Goal: Browse casually: Explore the website without a specific task or goal

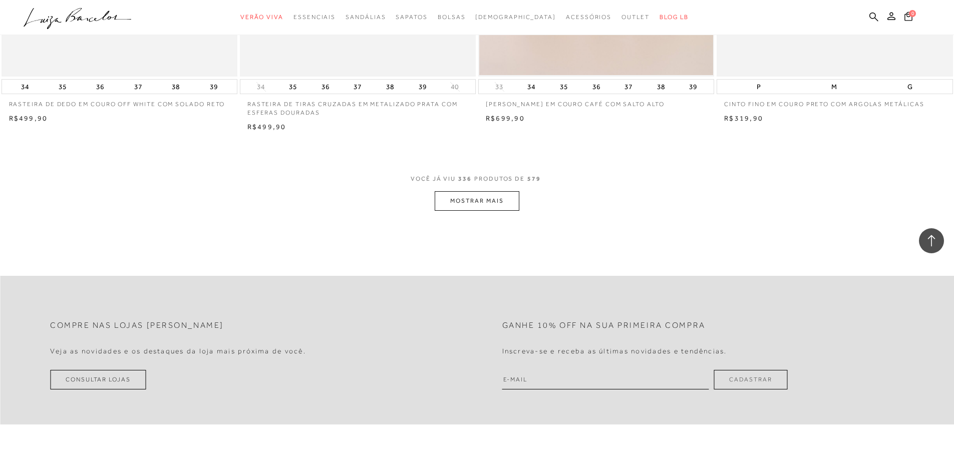
scroll to position [35176, 0]
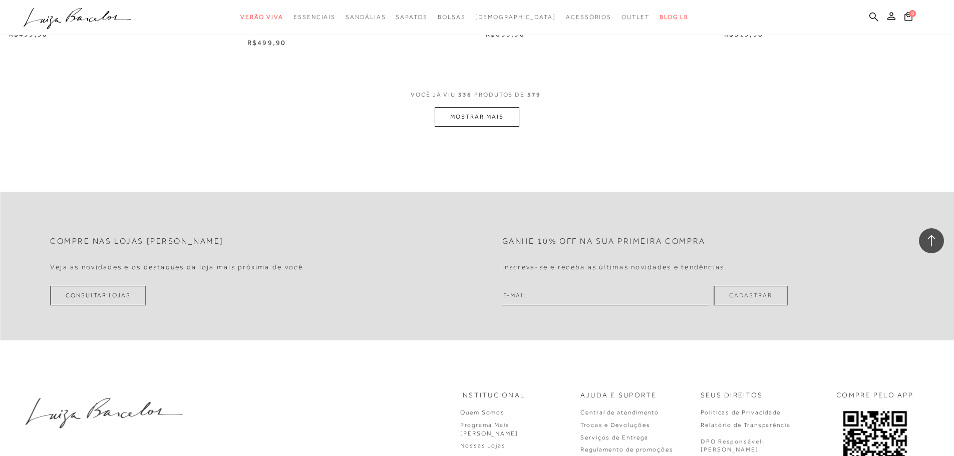
click at [457, 127] on button "MOSTRAR MAIS" at bounding box center [477, 117] width 84 height 20
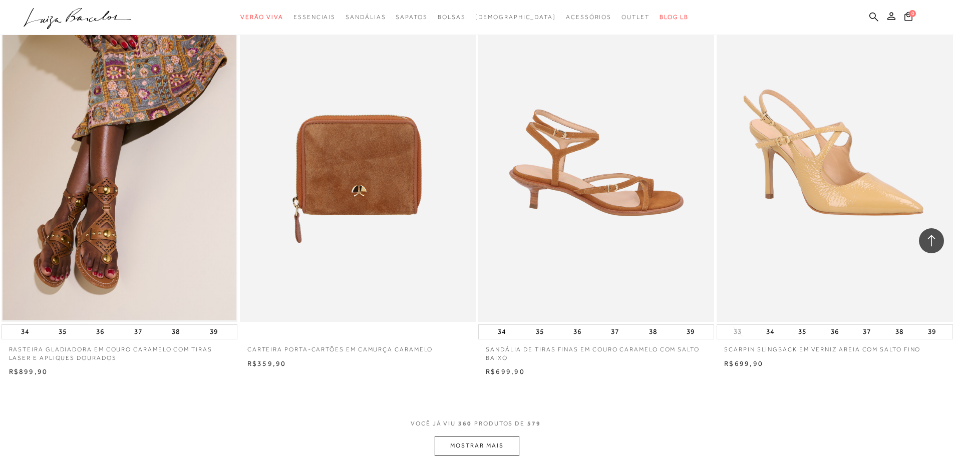
scroll to position [37380, 0]
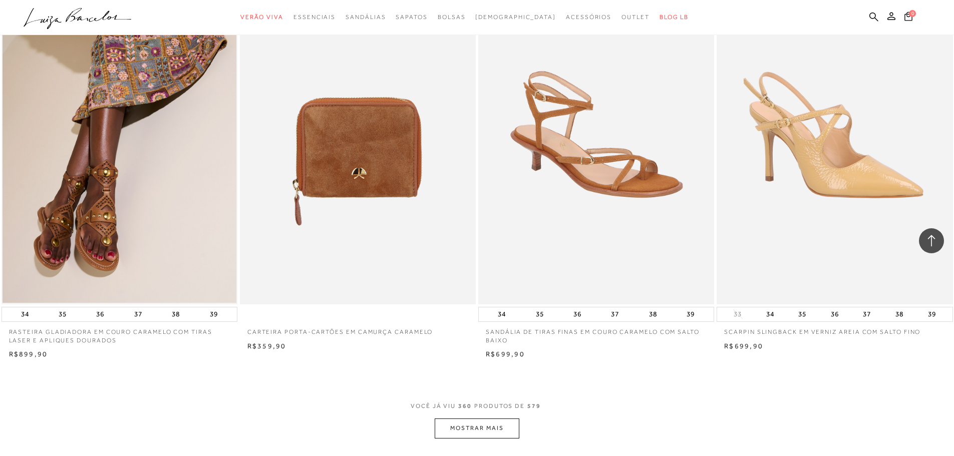
click at [497, 438] on button "MOSTRAR MAIS" at bounding box center [477, 429] width 84 height 20
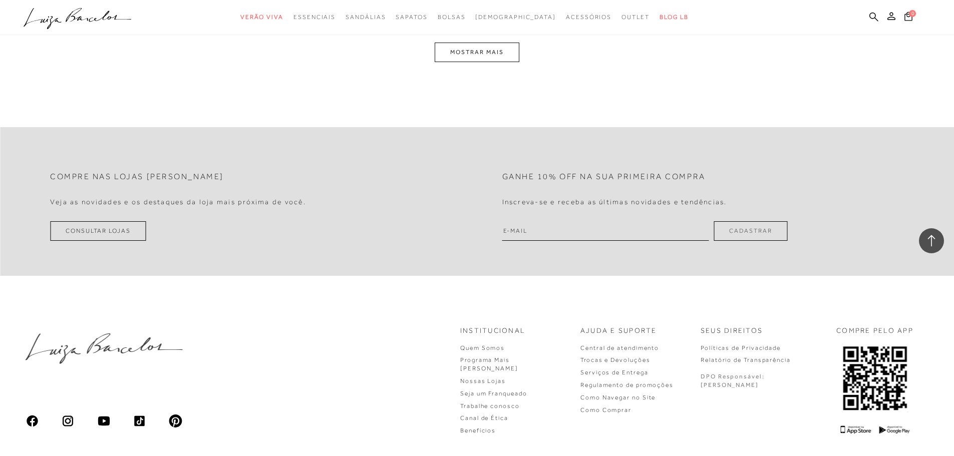
scroll to position [40136, 0]
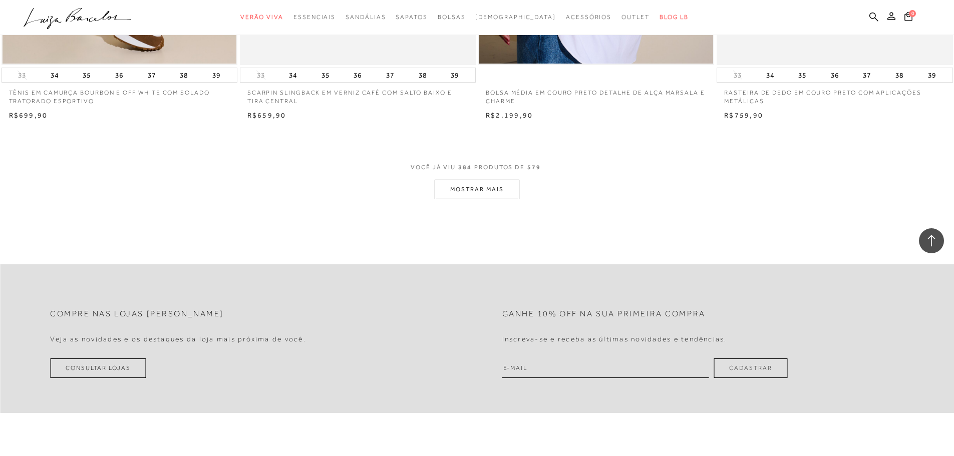
click at [467, 196] on button "MOSTRAR MAIS" at bounding box center [477, 190] width 84 height 20
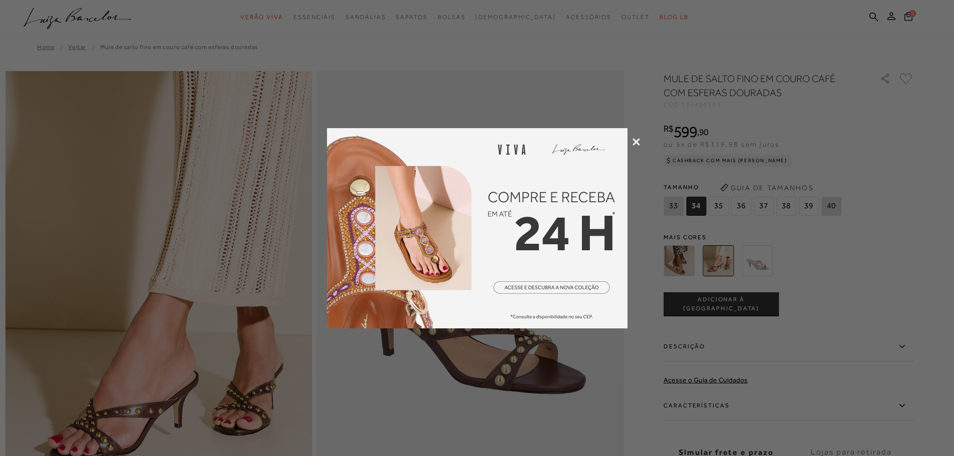
click at [637, 141] on icon at bounding box center [637, 142] width 8 height 8
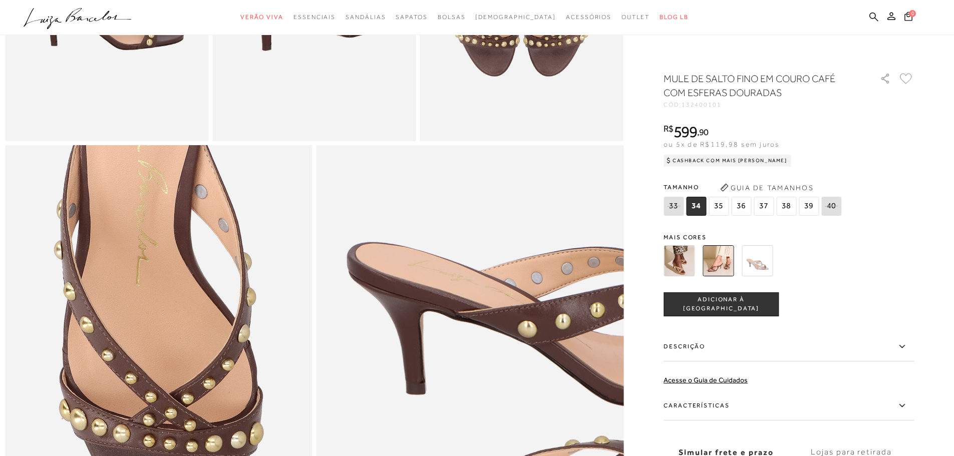
scroll to position [802, 0]
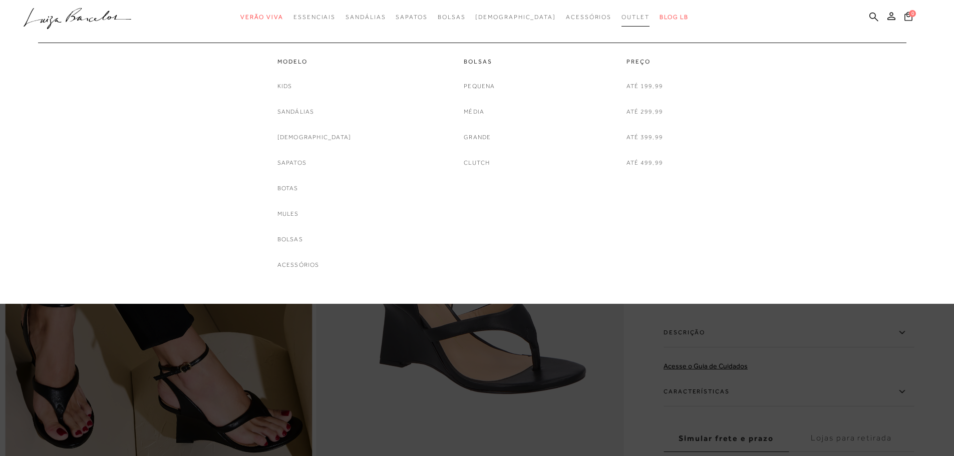
click at [622, 14] on span "Outlet" at bounding box center [636, 17] width 28 height 7
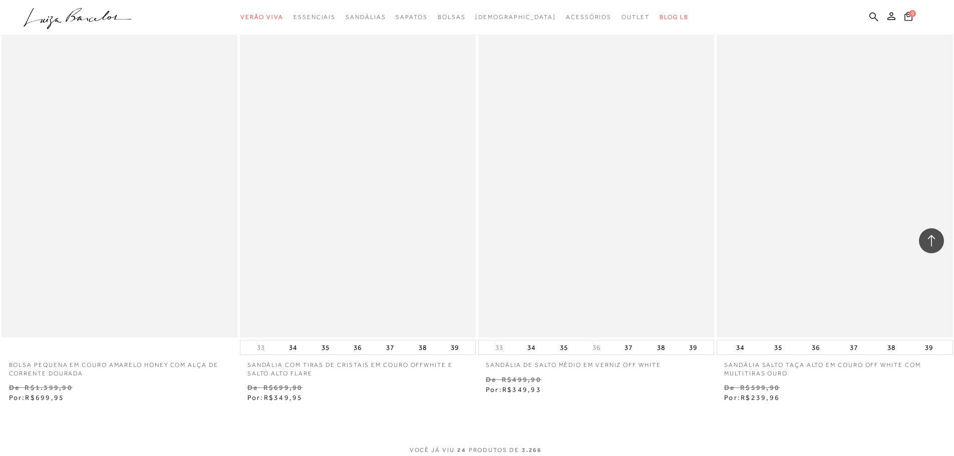
scroll to position [2405, 0]
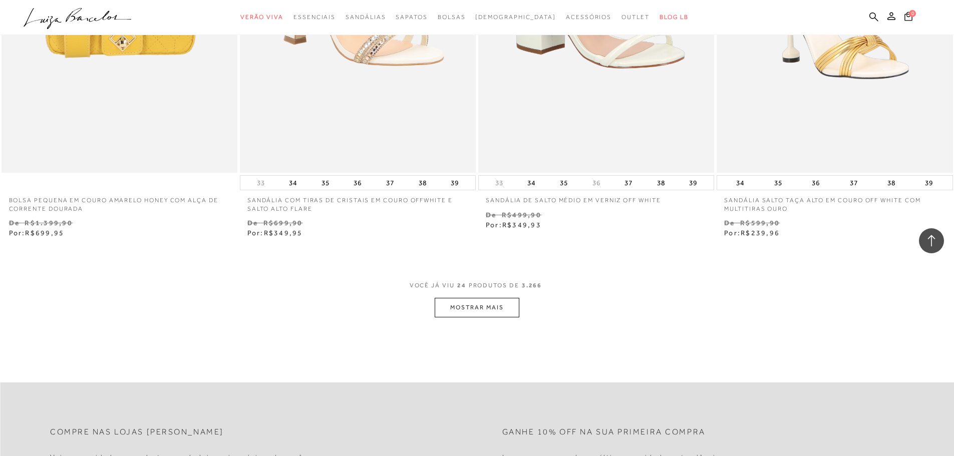
click at [496, 299] on button "MOSTRAR MAIS" at bounding box center [477, 308] width 84 height 20
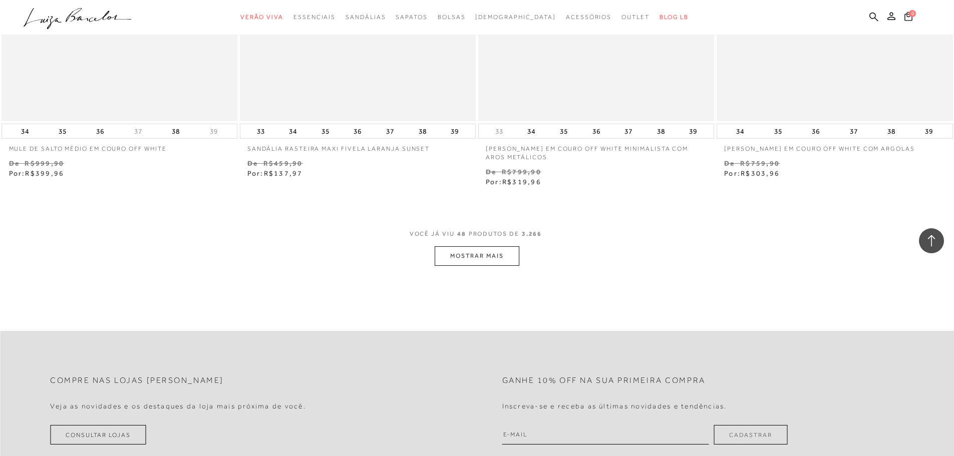
scroll to position [5110, 0]
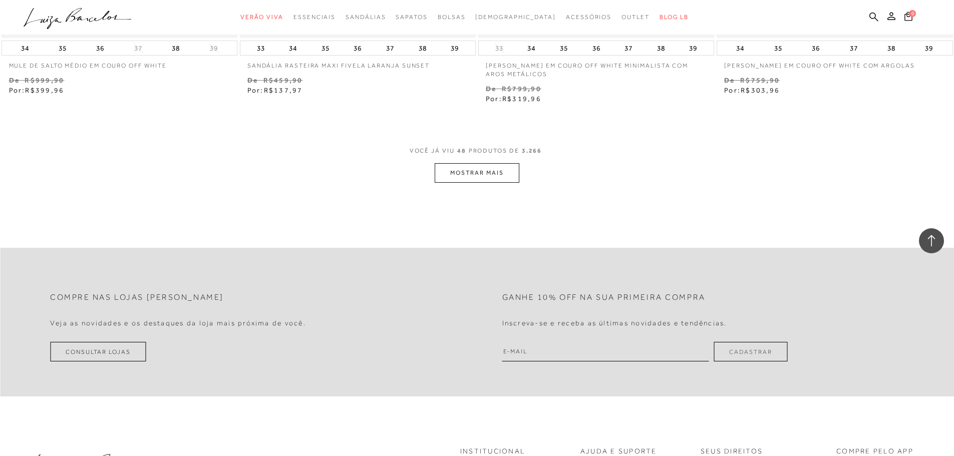
click at [521, 168] on div "VOCÊ JÁ VIU 48 PRODUTOS DE 3.266 MOSTRAR MAIS" at bounding box center [477, 164] width 954 height 38
click at [505, 175] on button "MOSTRAR MAIS" at bounding box center [477, 173] width 84 height 20
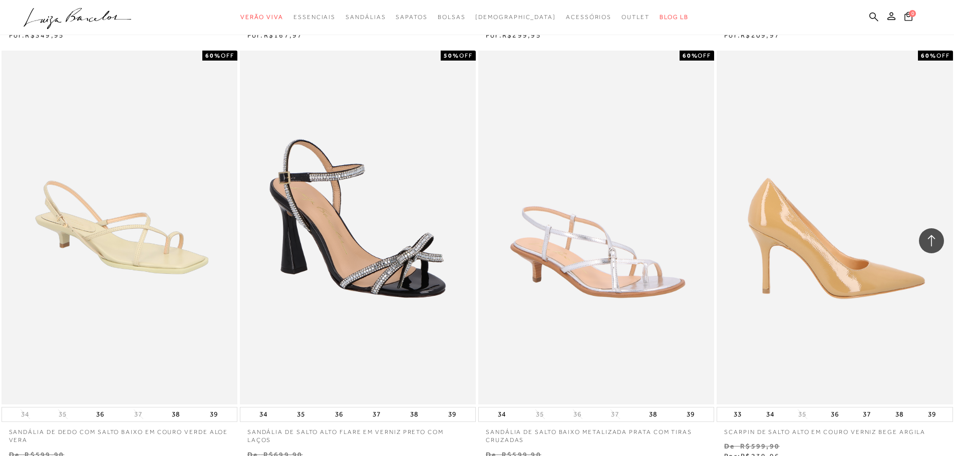
scroll to position [7665, 0]
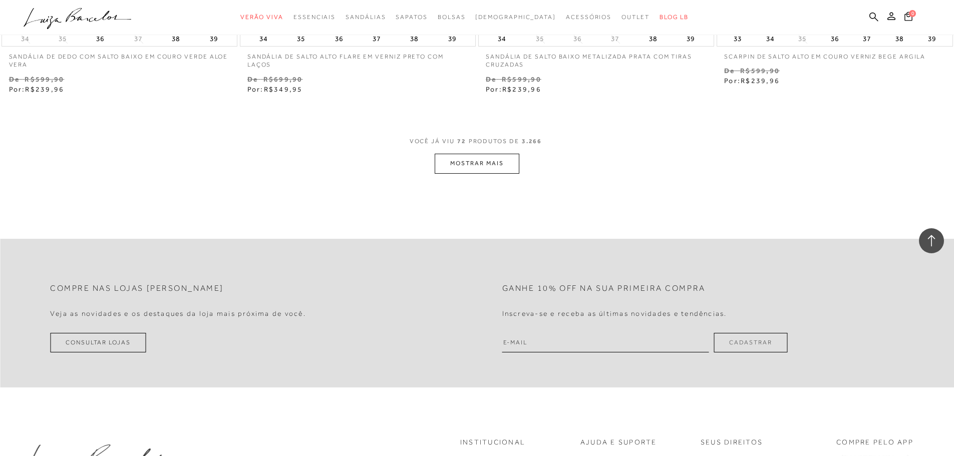
click at [488, 169] on button "MOSTRAR MAIS" at bounding box center [477, 164] width 84 height 20
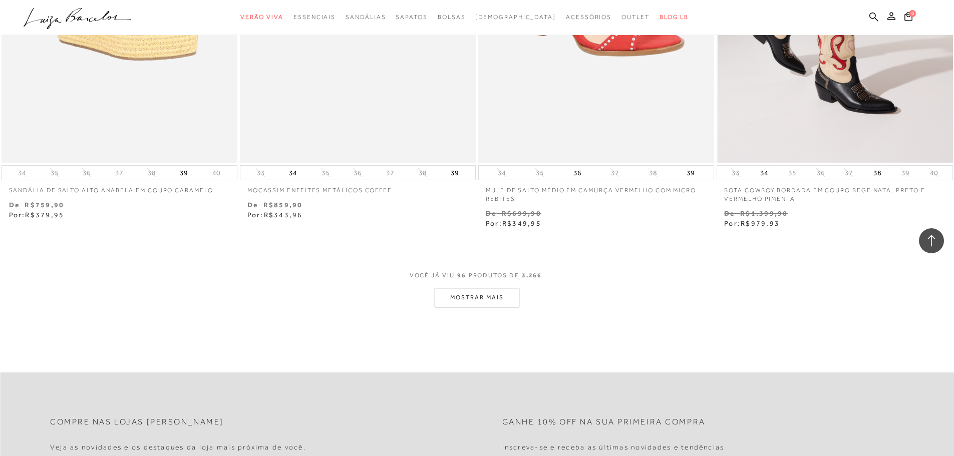
scroll to position [10170, 0]
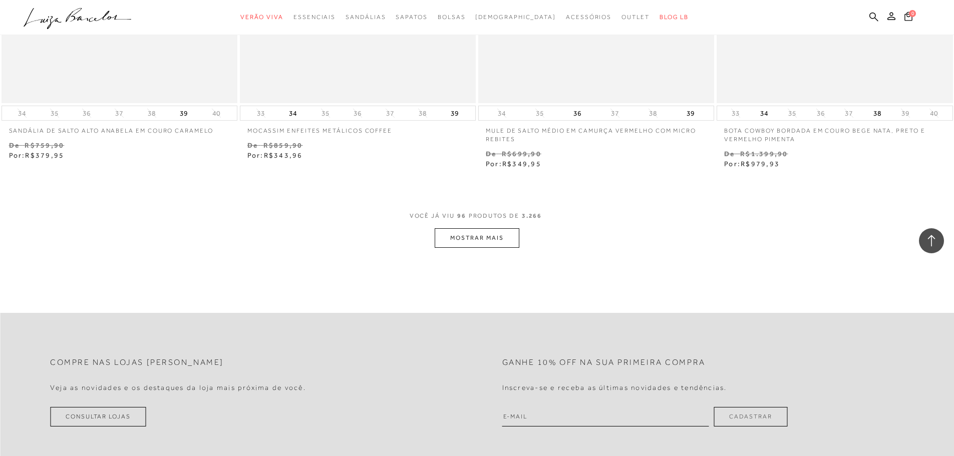
click at [441, 234] on button "MOSTRAR MAIS" at bounding box center [477, 238] width 84 height 20
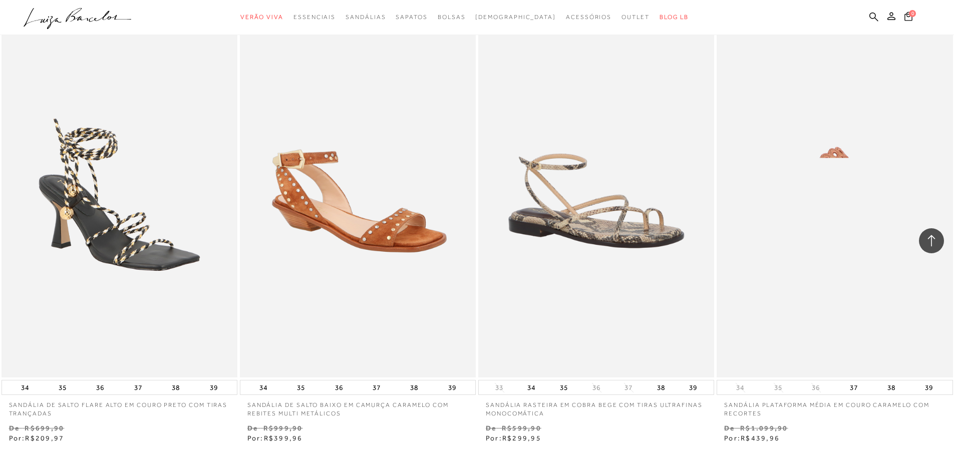
scroll to position [12725, 0]
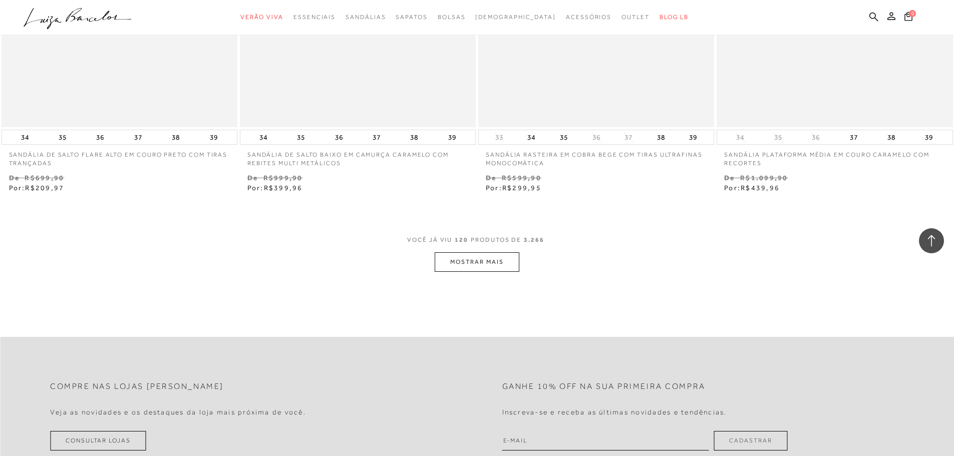
click at [469, 268] on button "MOSTRAR MAIS" at bounding box center [477, 262] width 84 height 20
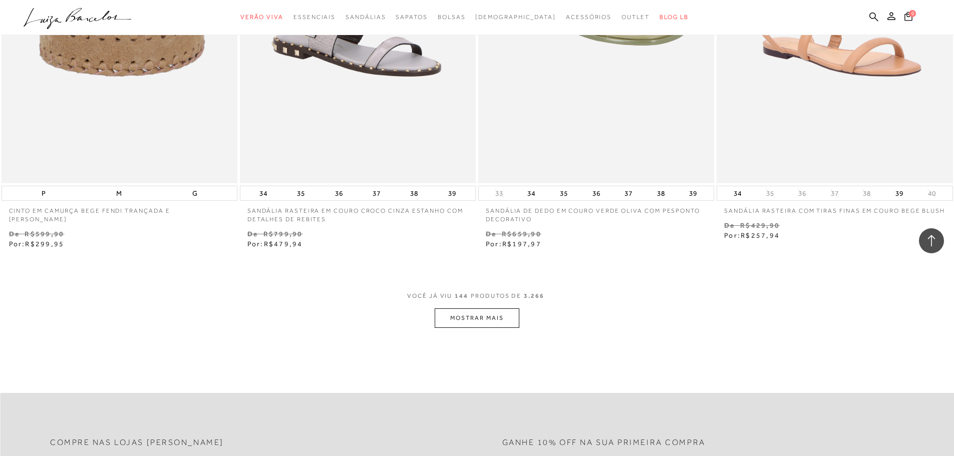
scroll to position [15380, 0]
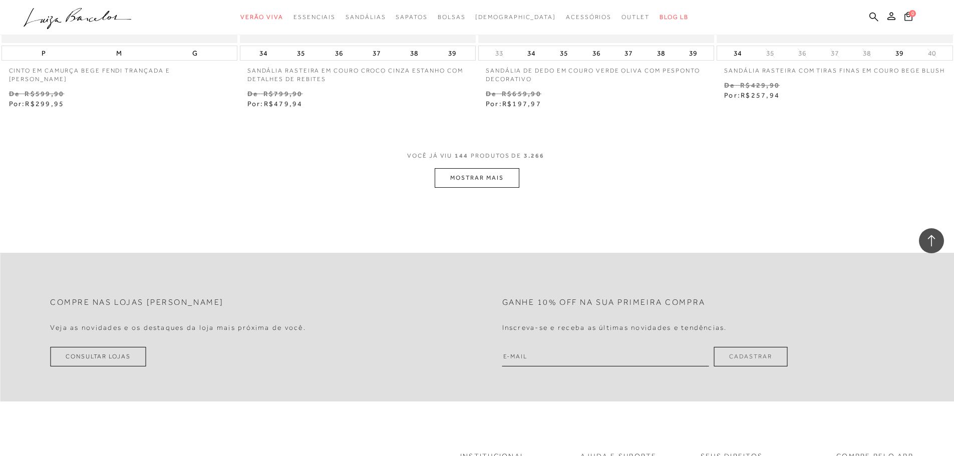
click at [497, 183] on button "MOSTRAR MAIS" at bounding box center [477, 178] width 84 height 20
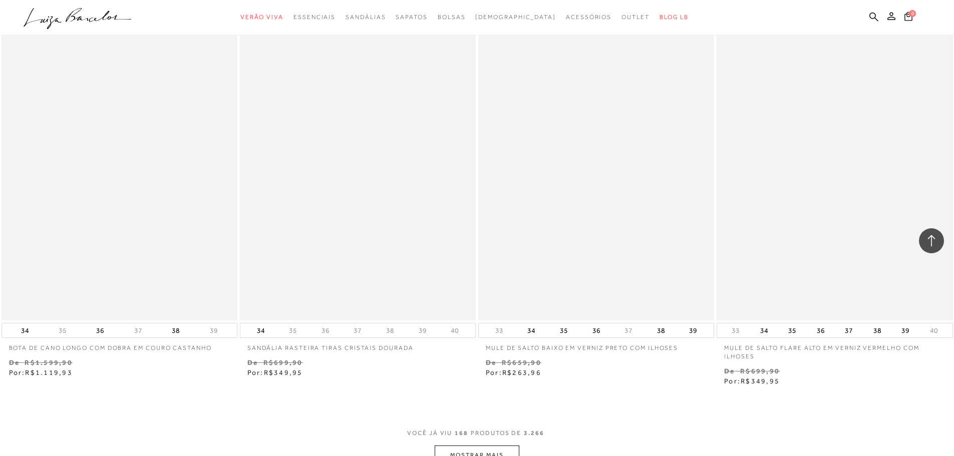
scroll to position [17835, 0]
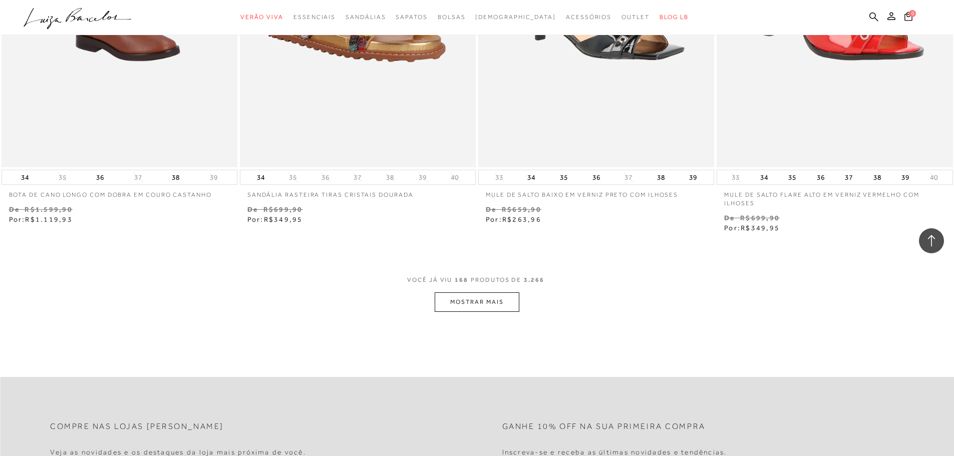
click at [500, 308] on button "MOSTRAR MAIS" at bounding box center [477, 303] width 84 height 20
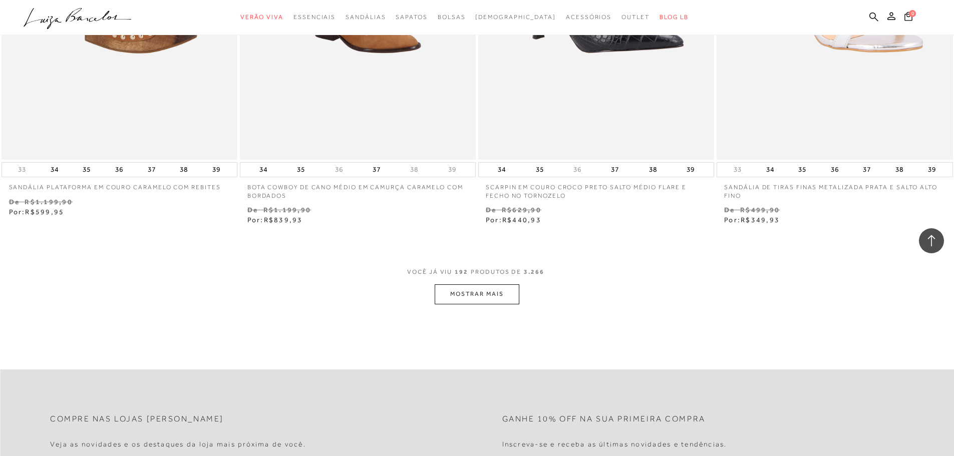
scroll to position [20540, 0]
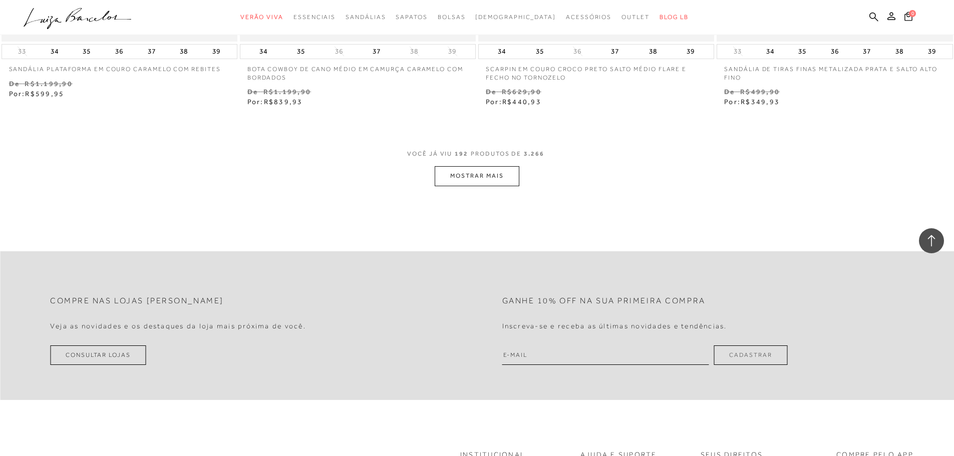
click at [485, 179] on button "MOSTRAR MAIS" at bounding box center [477, 176] width 84 height 20
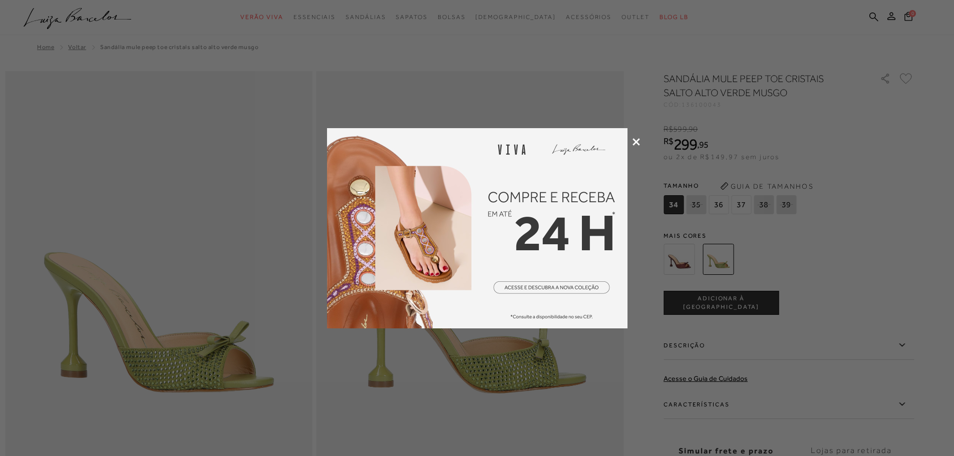
click at [632, 146] on div at bounding box center [477, 228] width 954 height 456
click at [637, 141] on icon at bounding box center [637, 142] width 8 height 8
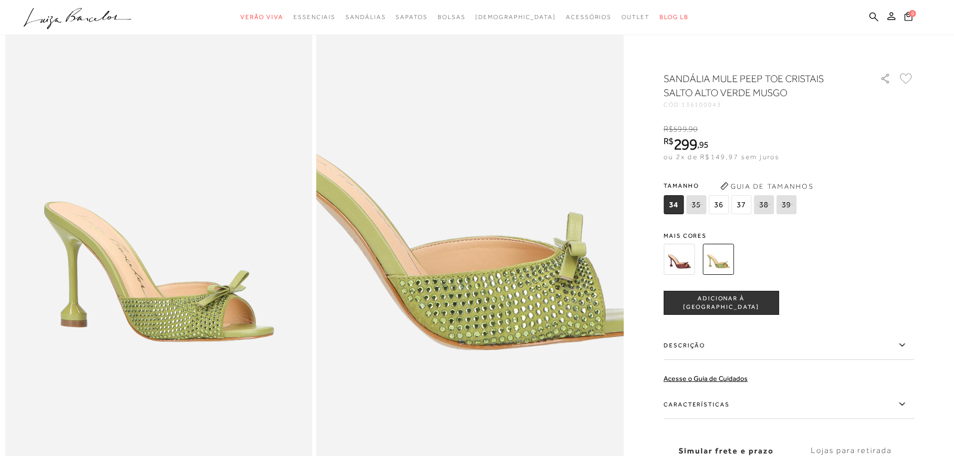
scroll to position [50, 0]
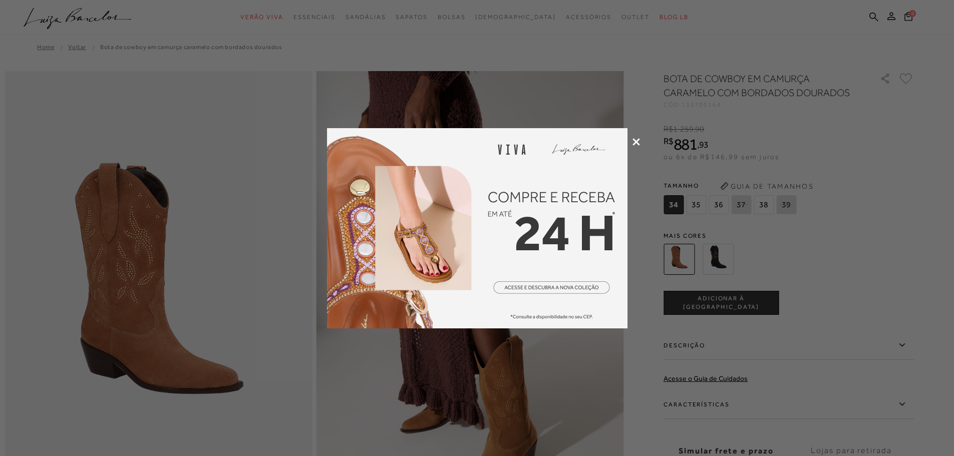
click at [640, 140] on div at bounding box center [477, 228] width 954 height 456
click at [639, 144] on icon at bounding box center [637, 142] width 8 height 8
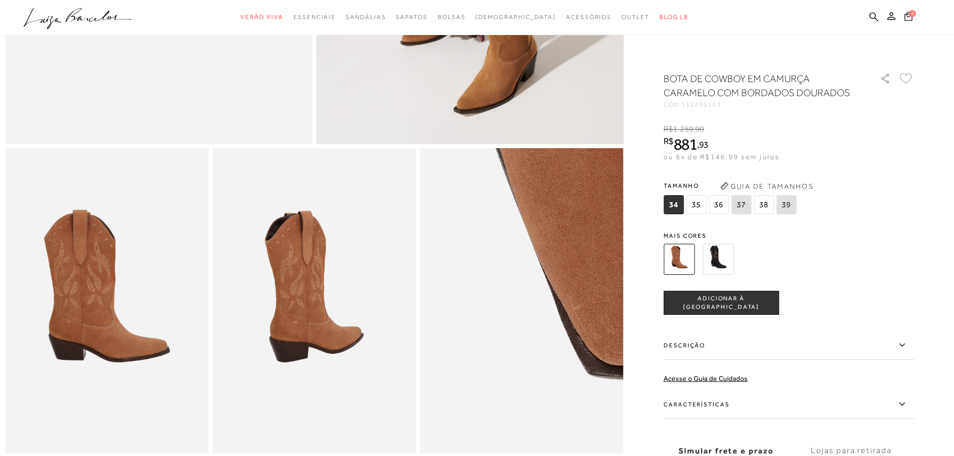
scroll to position [250, 0]
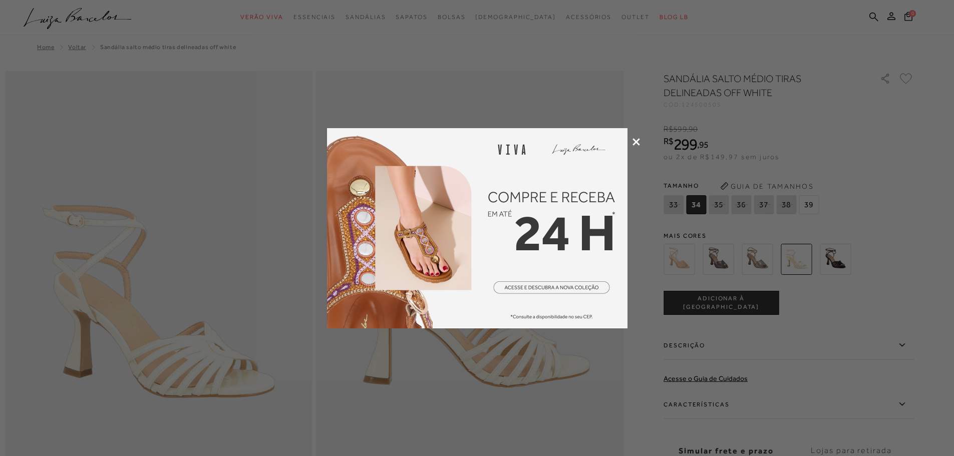
click at [638, 144] on icon at bounding box center [637, 142] width 8 height 8
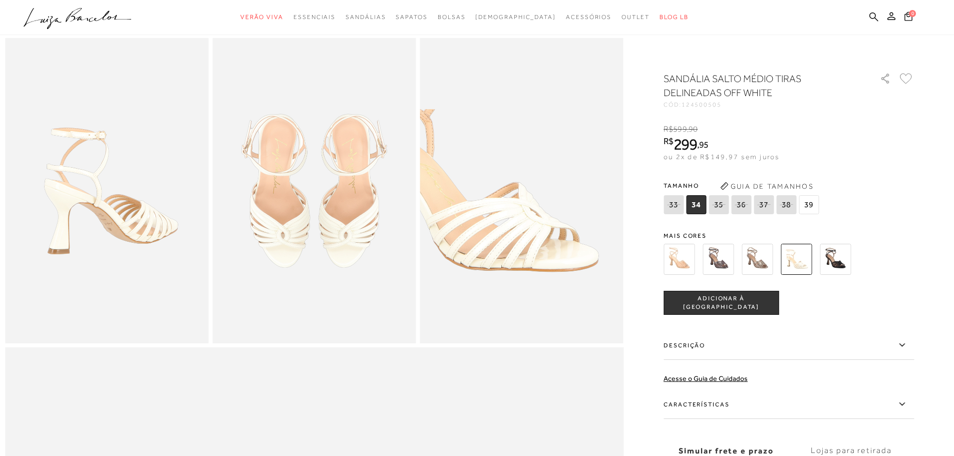
scroll to position [501, 0]
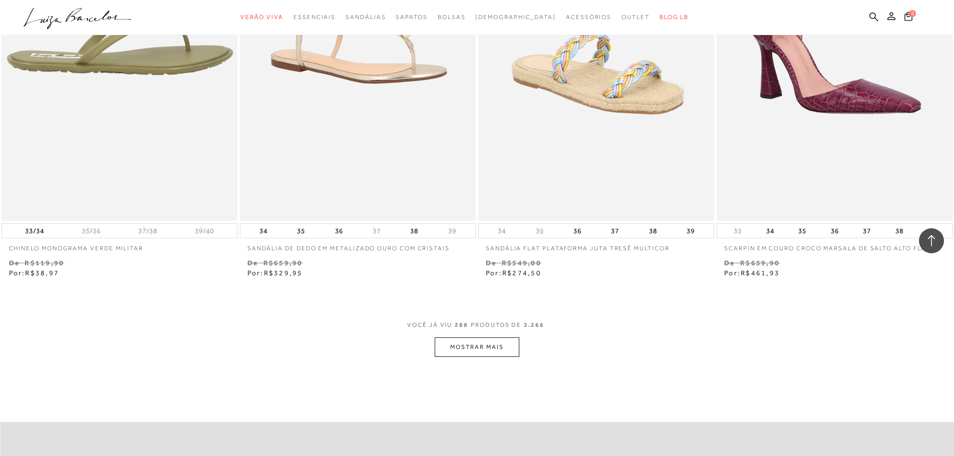
scroll to position [30728, 0]
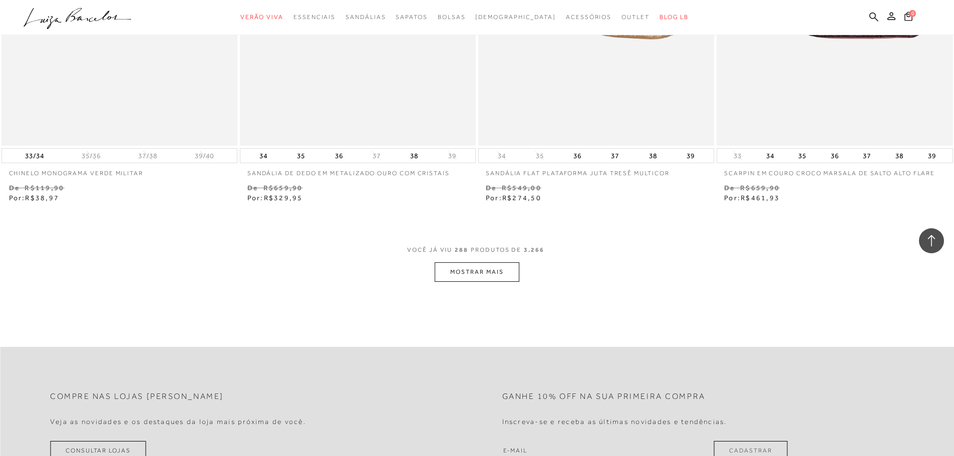
click at [464, 270] on button "MOSTRAR MAIS" at bounding box center [477, 273] width 84 height 20
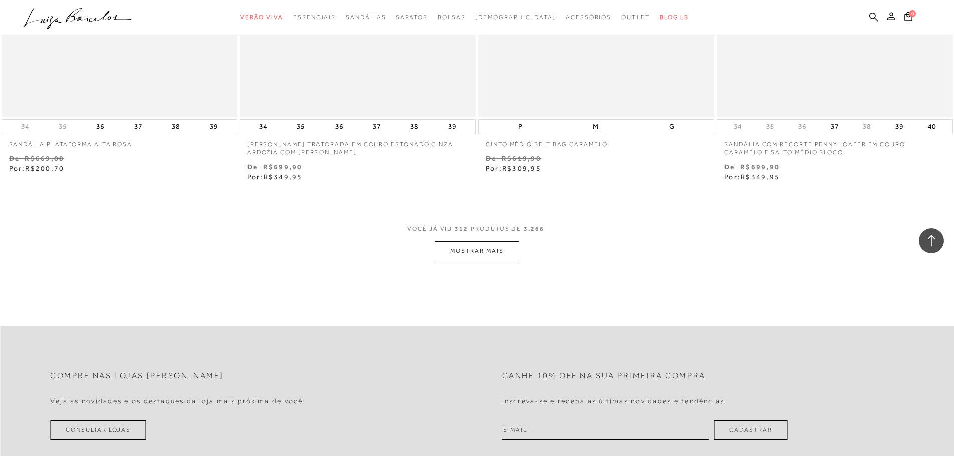
scroll to position [33283, 0]
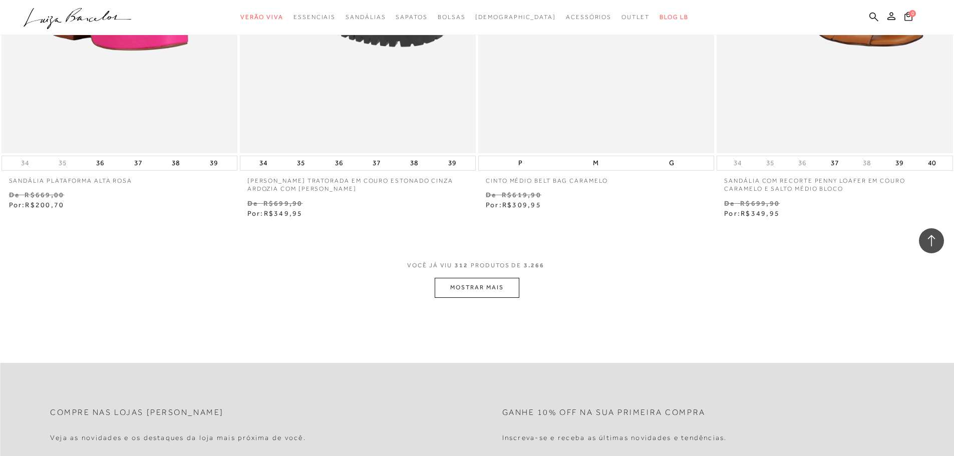
click at [492, 285] on button "MOSTRAR MAIS" at bounding box center [477, 288] width 84 height 20
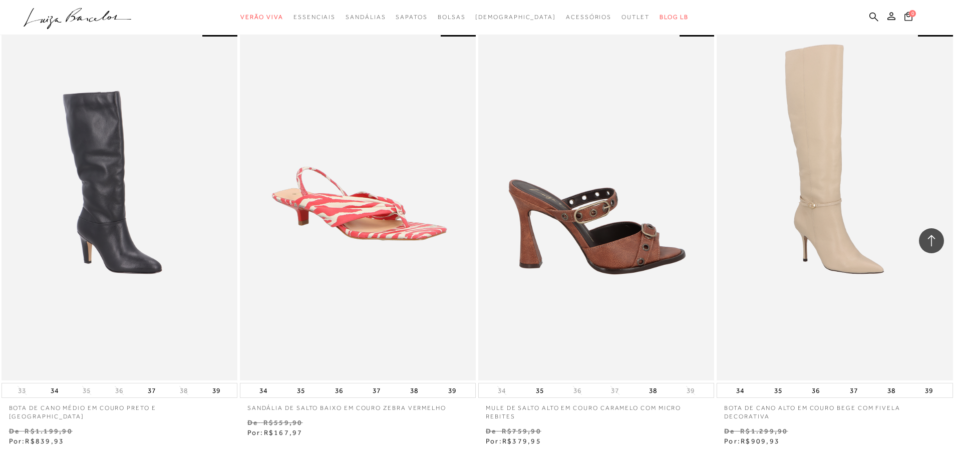
scroll to position [35737, 0]
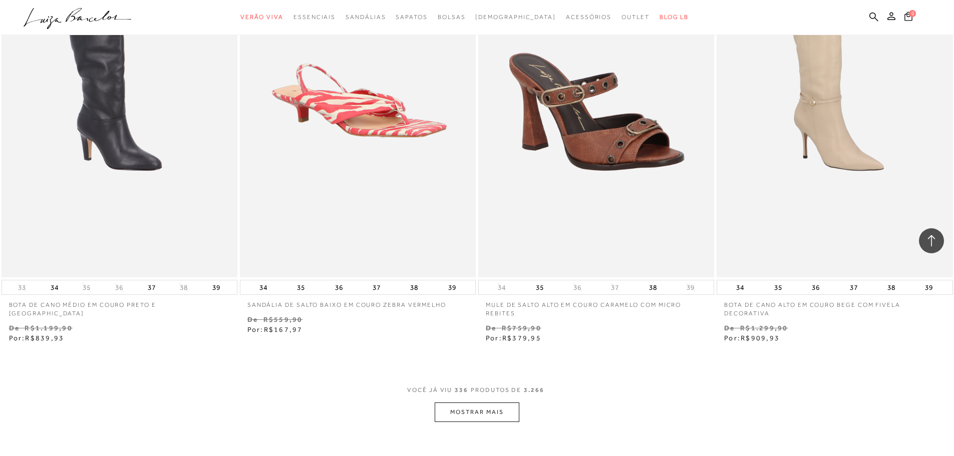
click at [499, 403] on button "MOSTRAR MAIS" at bounding box center [477, 413] width 84 height 20
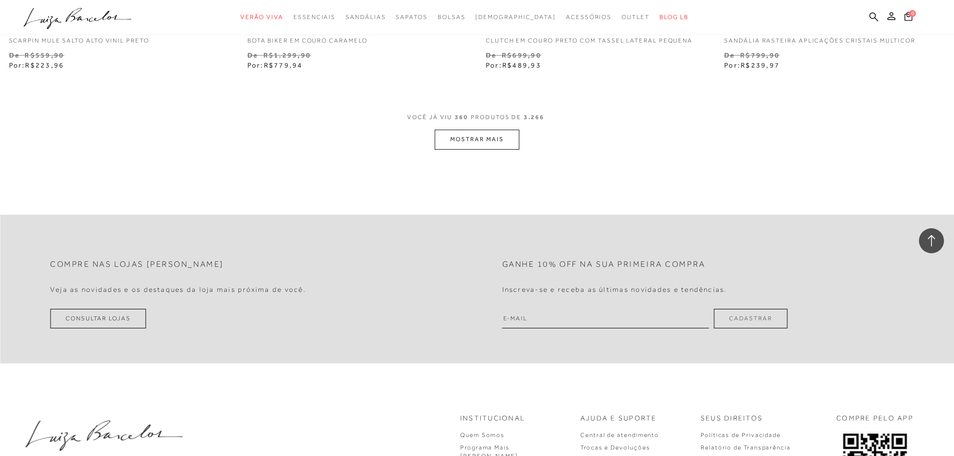
scroll to position [38493, 0]
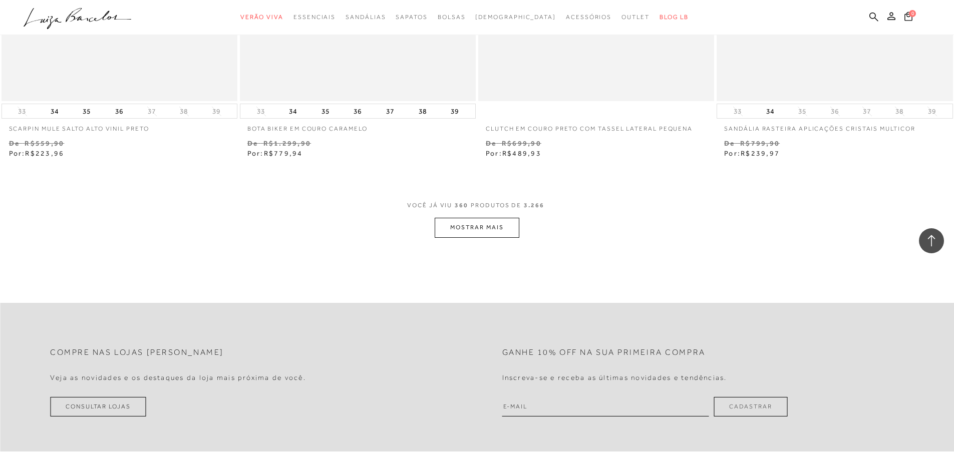
click at [505, 225] on button "MOSTRAR MAIS" at bounding box center [477, 228] width 84 height 20
